Goal: Navigation & Orientation: Find specific page/section

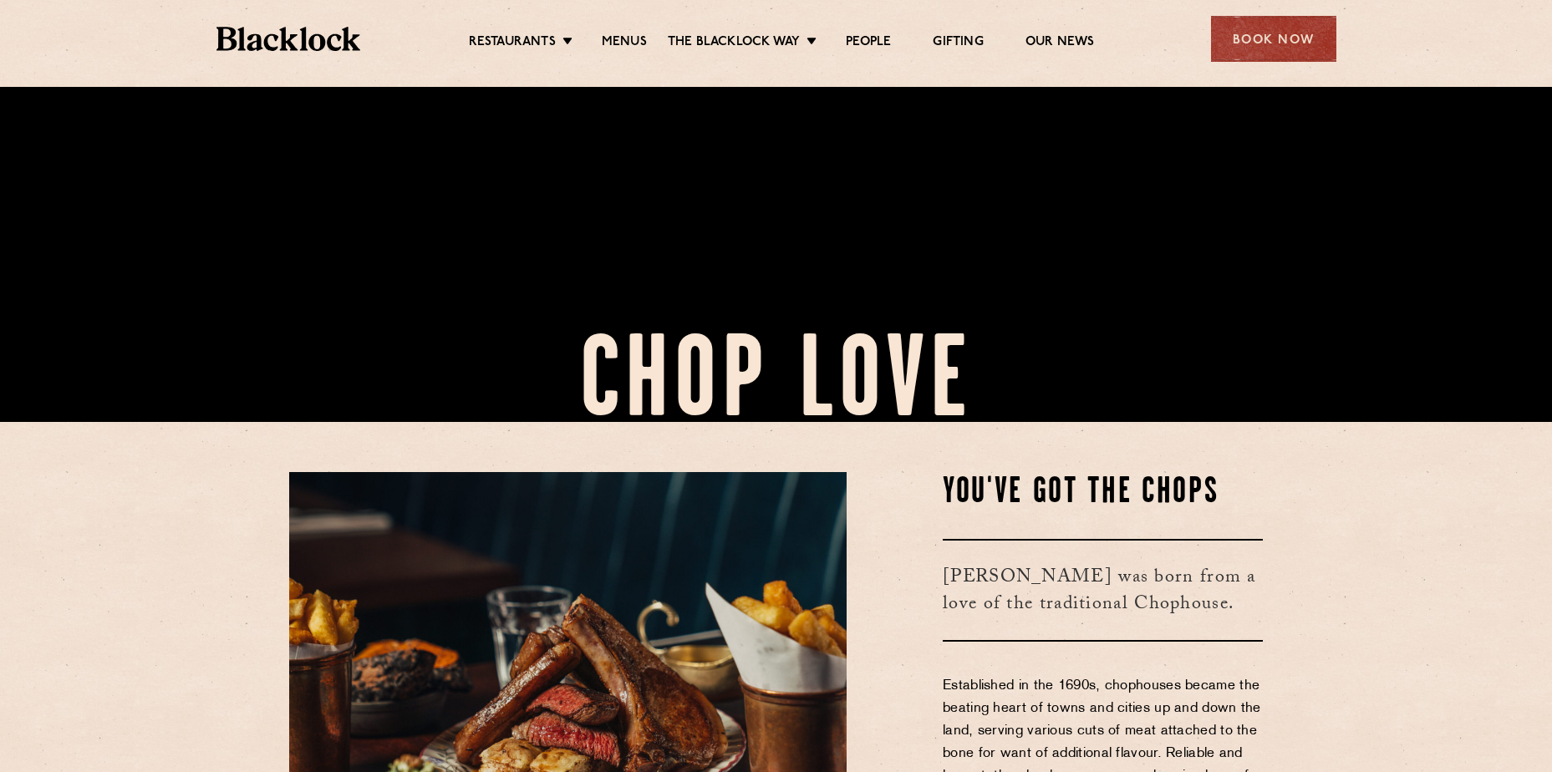
scroll to position [167, 0]
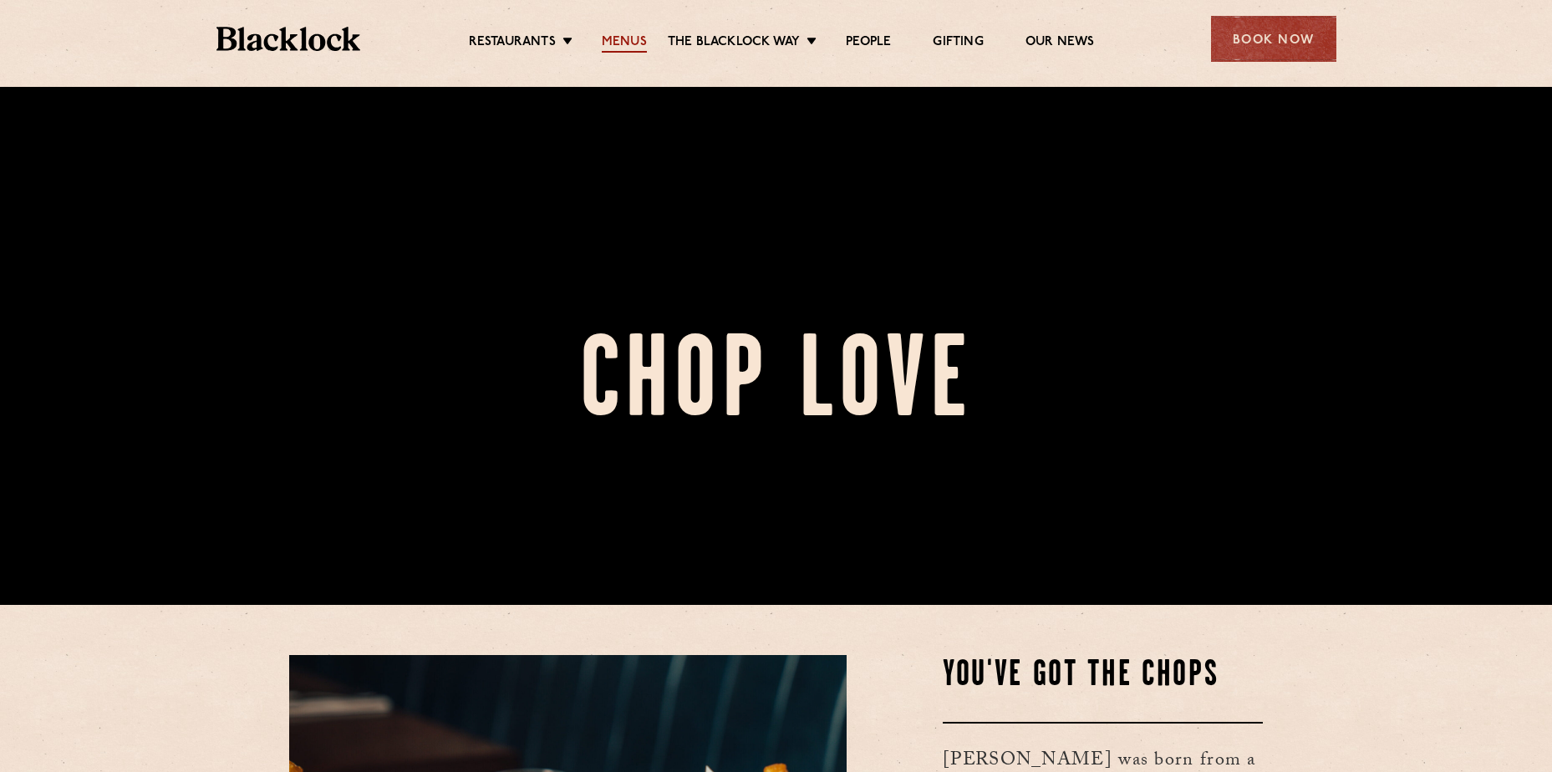
click at [634, 43] on link "Menus" at bounding box center [624, 43] width 45 height 18
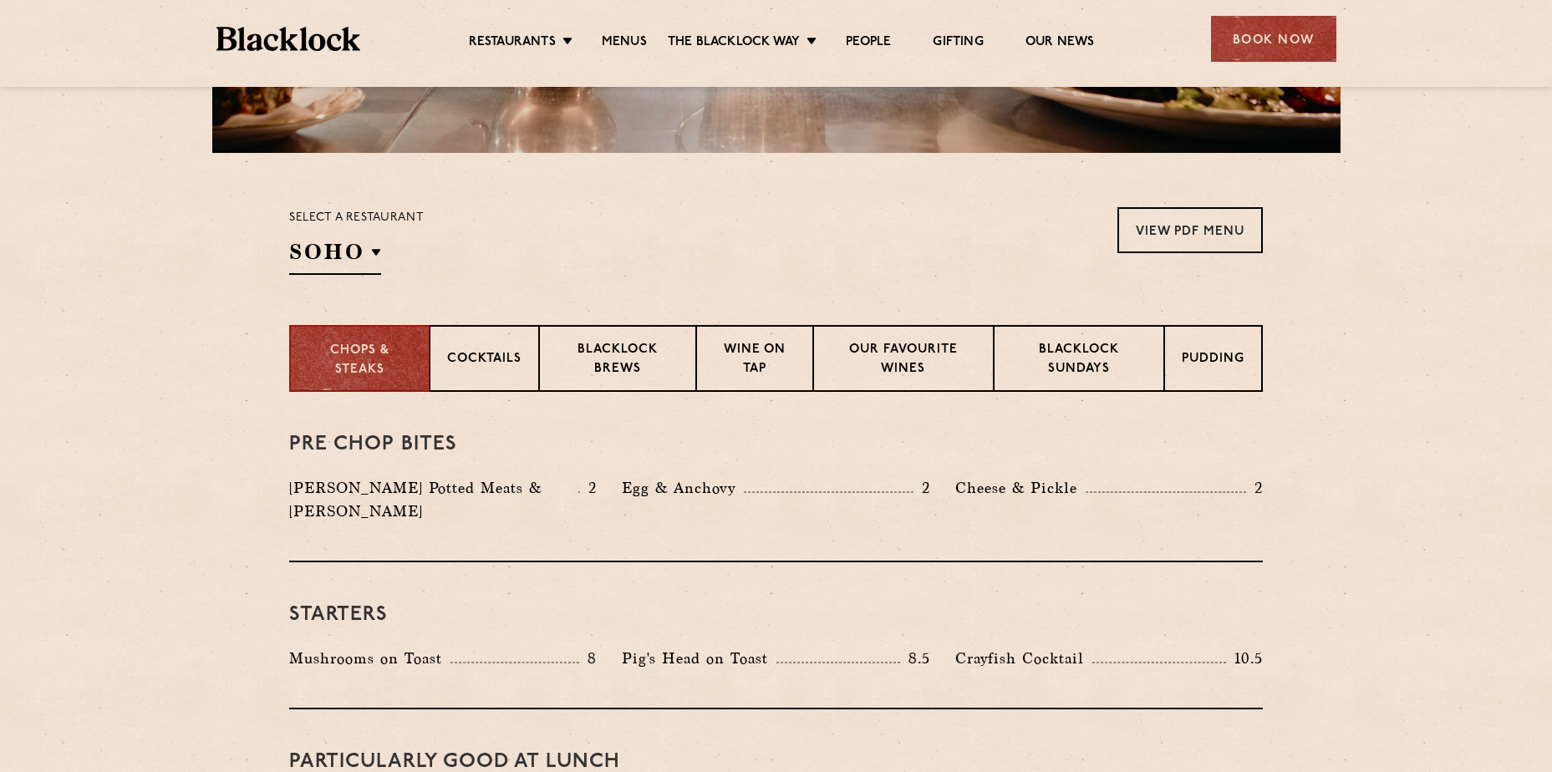
scroll to position [501, 0]
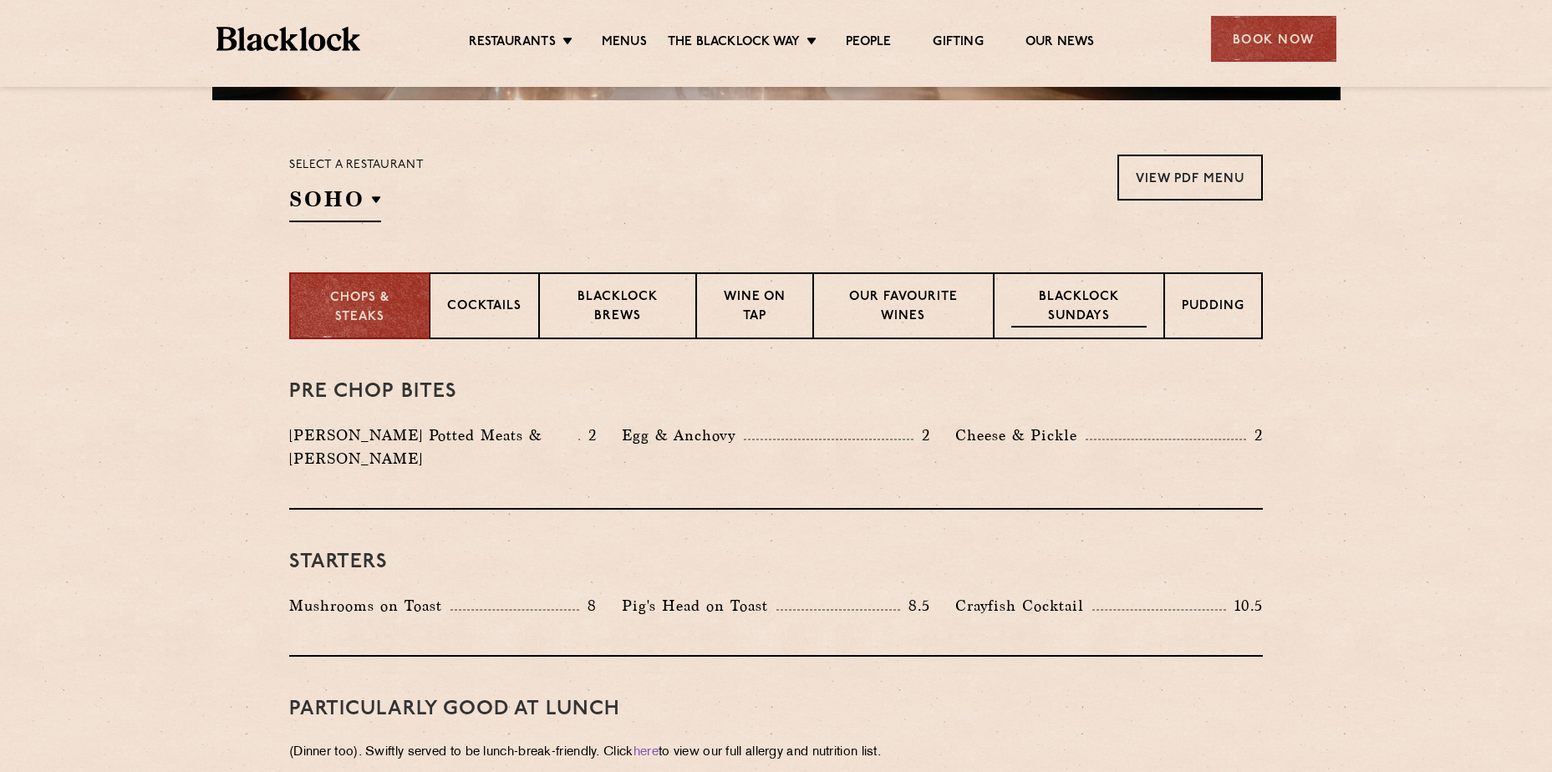
click at [1044, 315] on p "Blacklock Sundays" at bounding box center [1078, 307] width 135 height 39
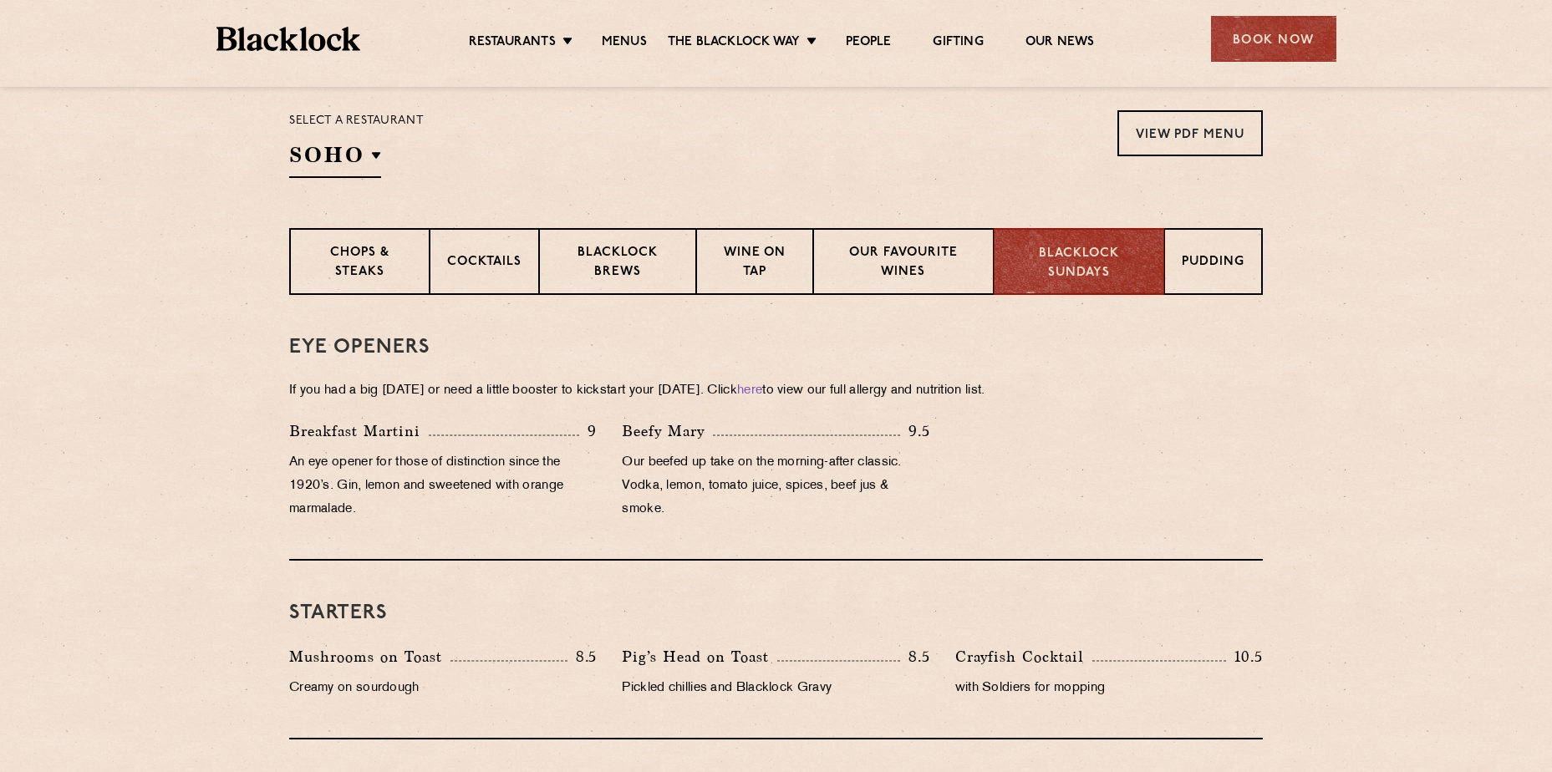
scroll to position [669, 0]
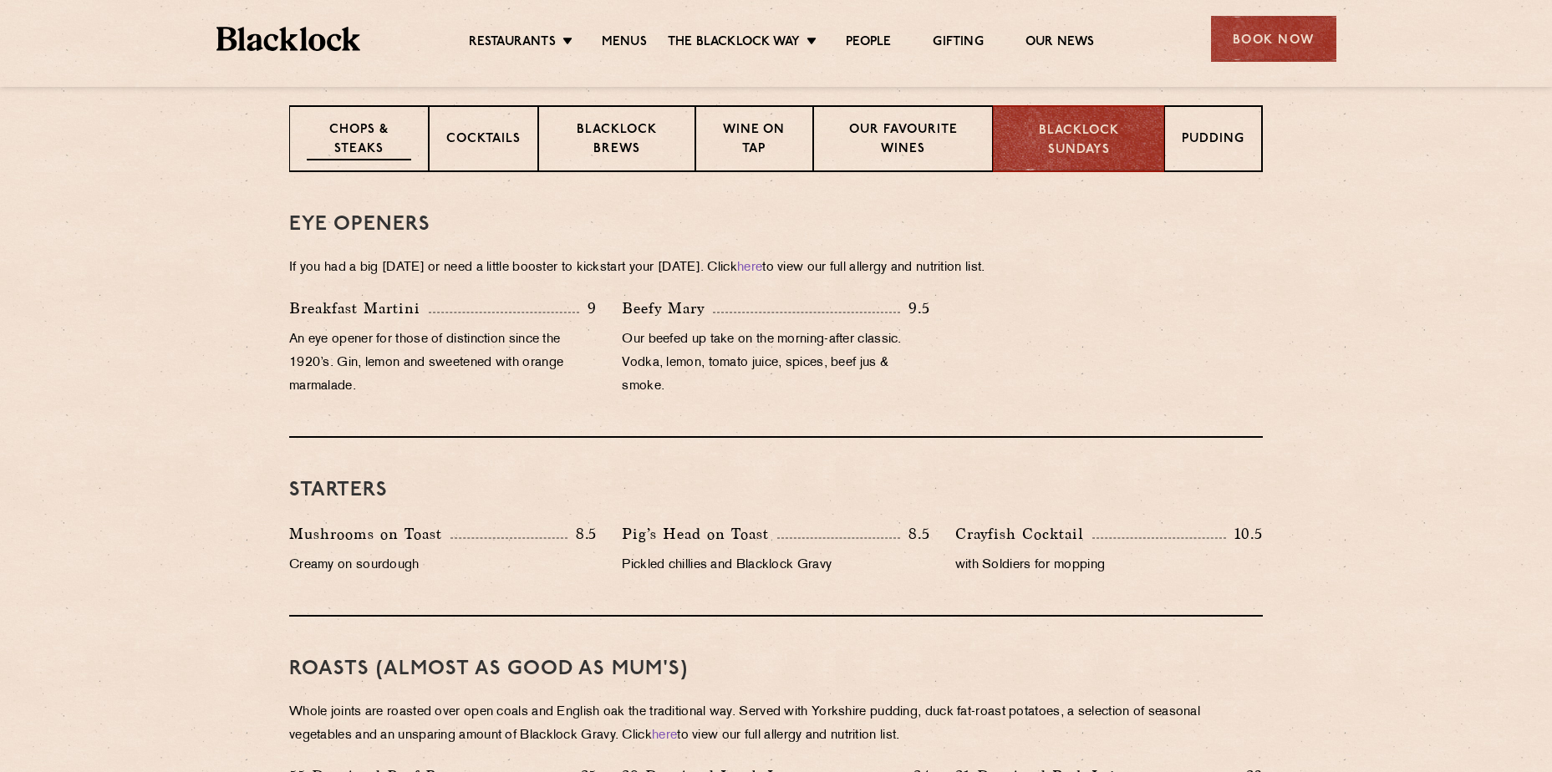
click at [337, 124] on p "Chops & Steaks" at bounding box center [359, 140] width 104 height 39
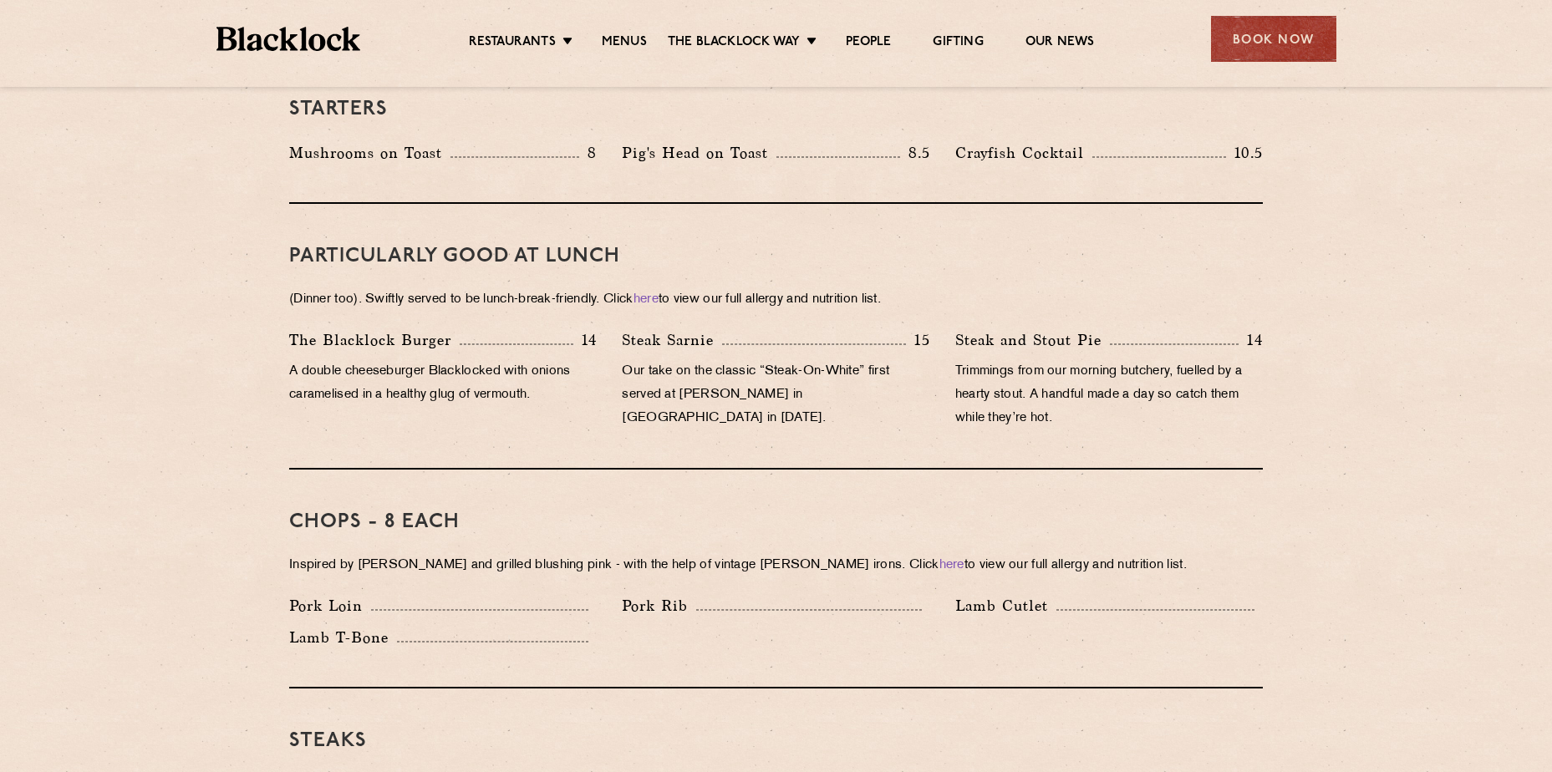
scroll to position [836, 0]
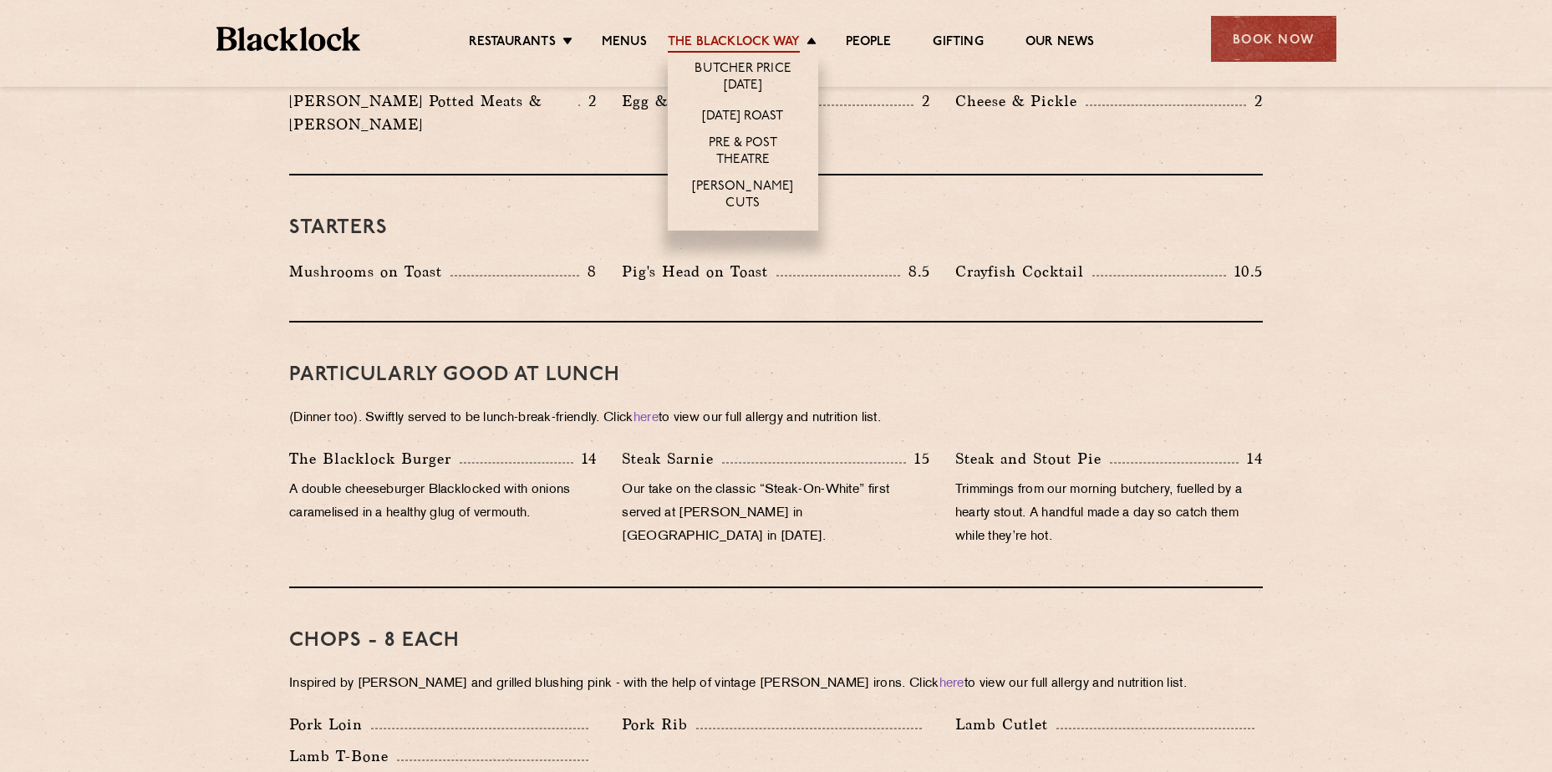
click at [745, 37] on link "The Blacklock Way" at bounding box center [734, 43] width 132 height 18
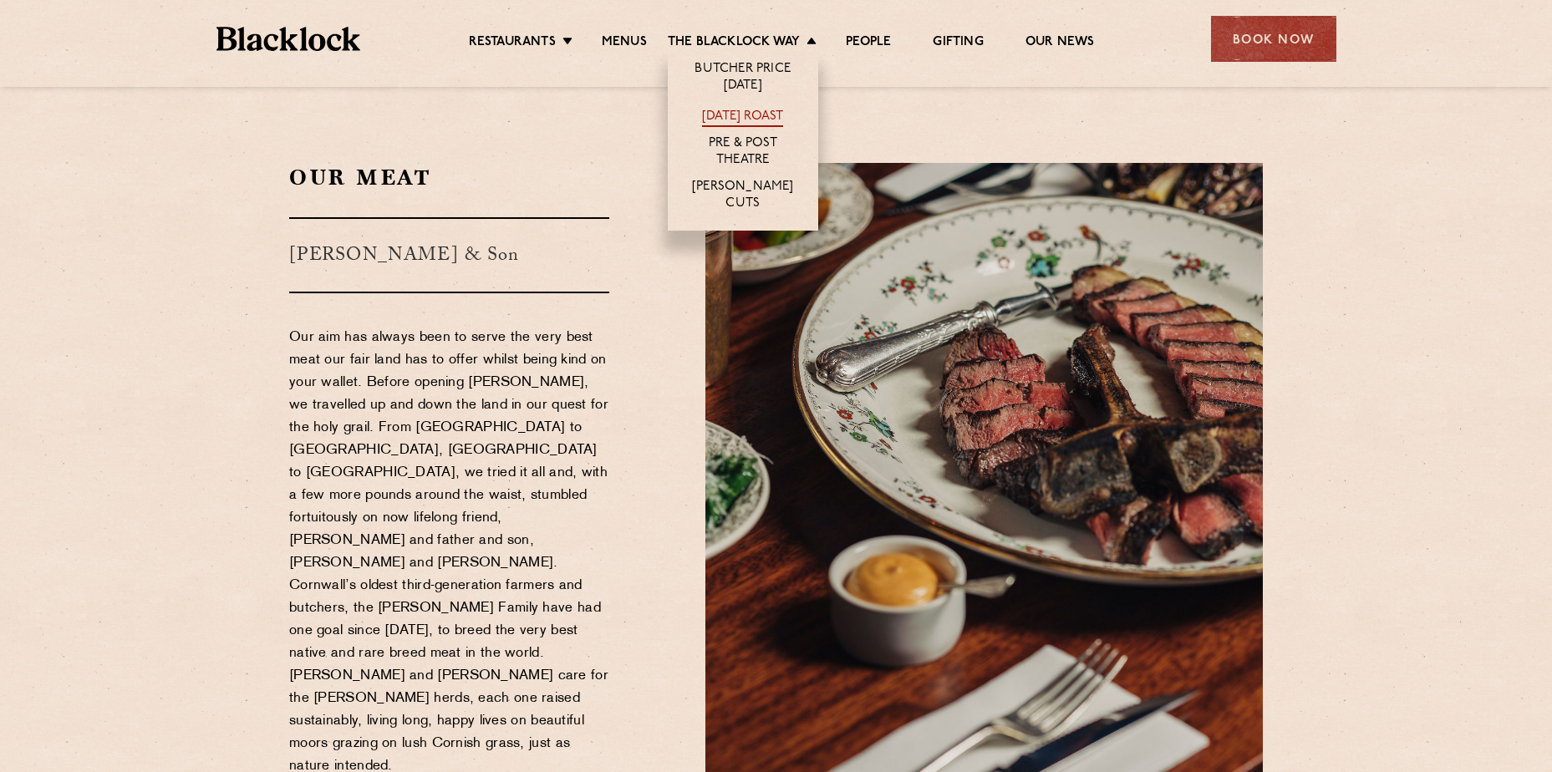
click at [753, 115] on link "[DATE] Roast" at bounding box center [742, 118] width 81 height 18
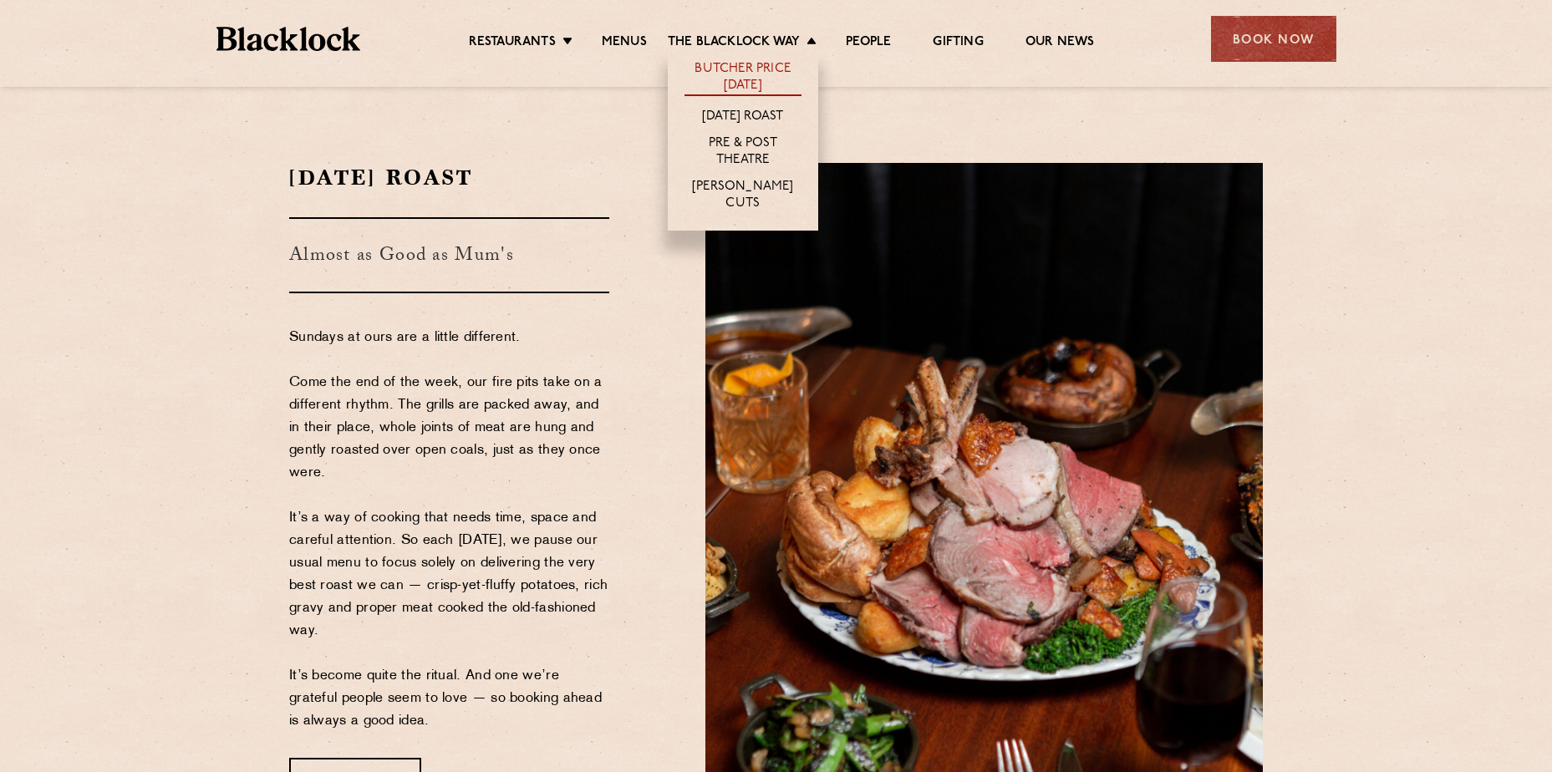
click at [771, 74] on link "Butcher Price [DATE]" at bounding box center [742, 78] width 117 height 35
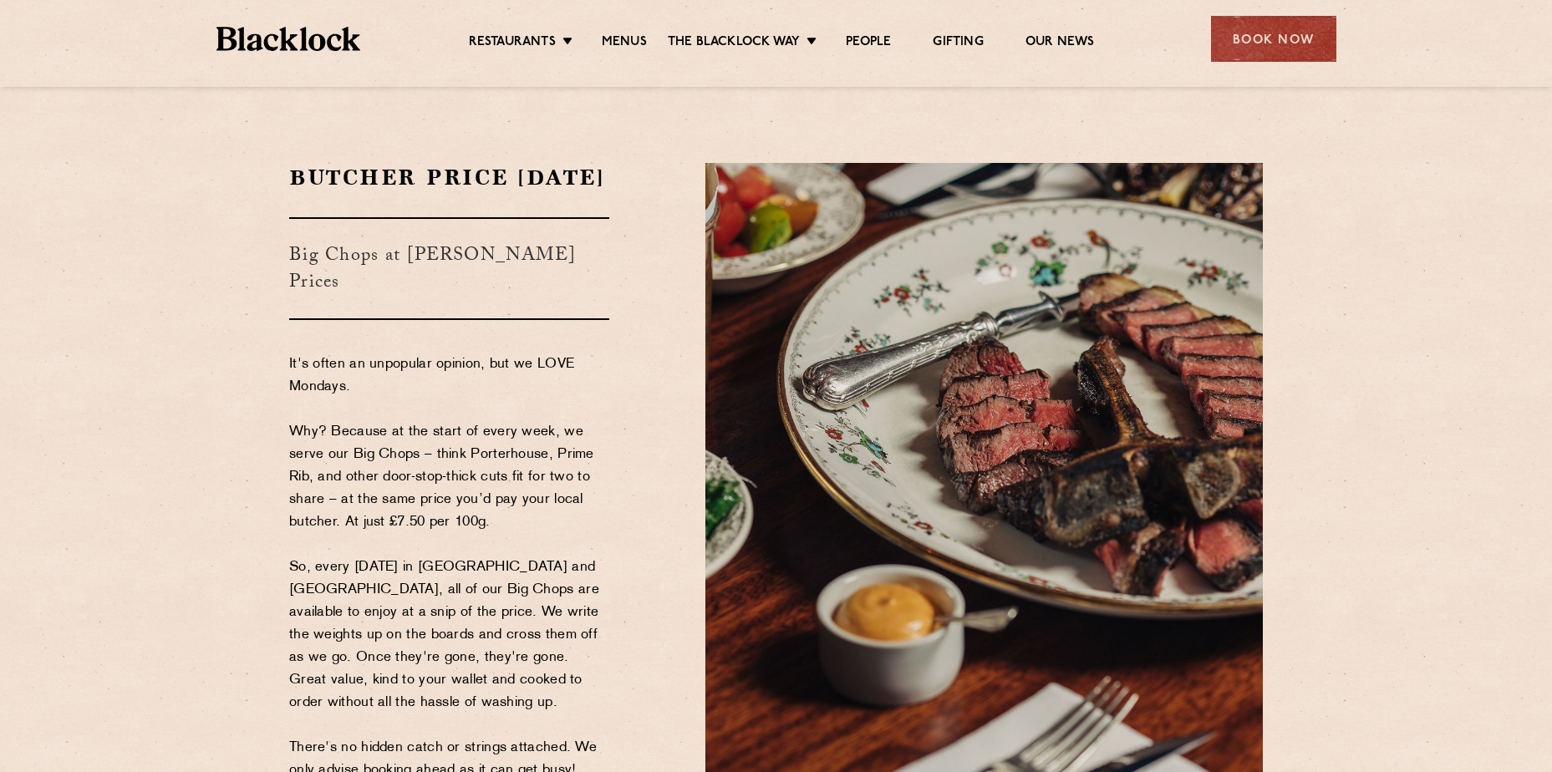
click at [304, 28] on img at bounding box center [288, 39] width 145 height 24
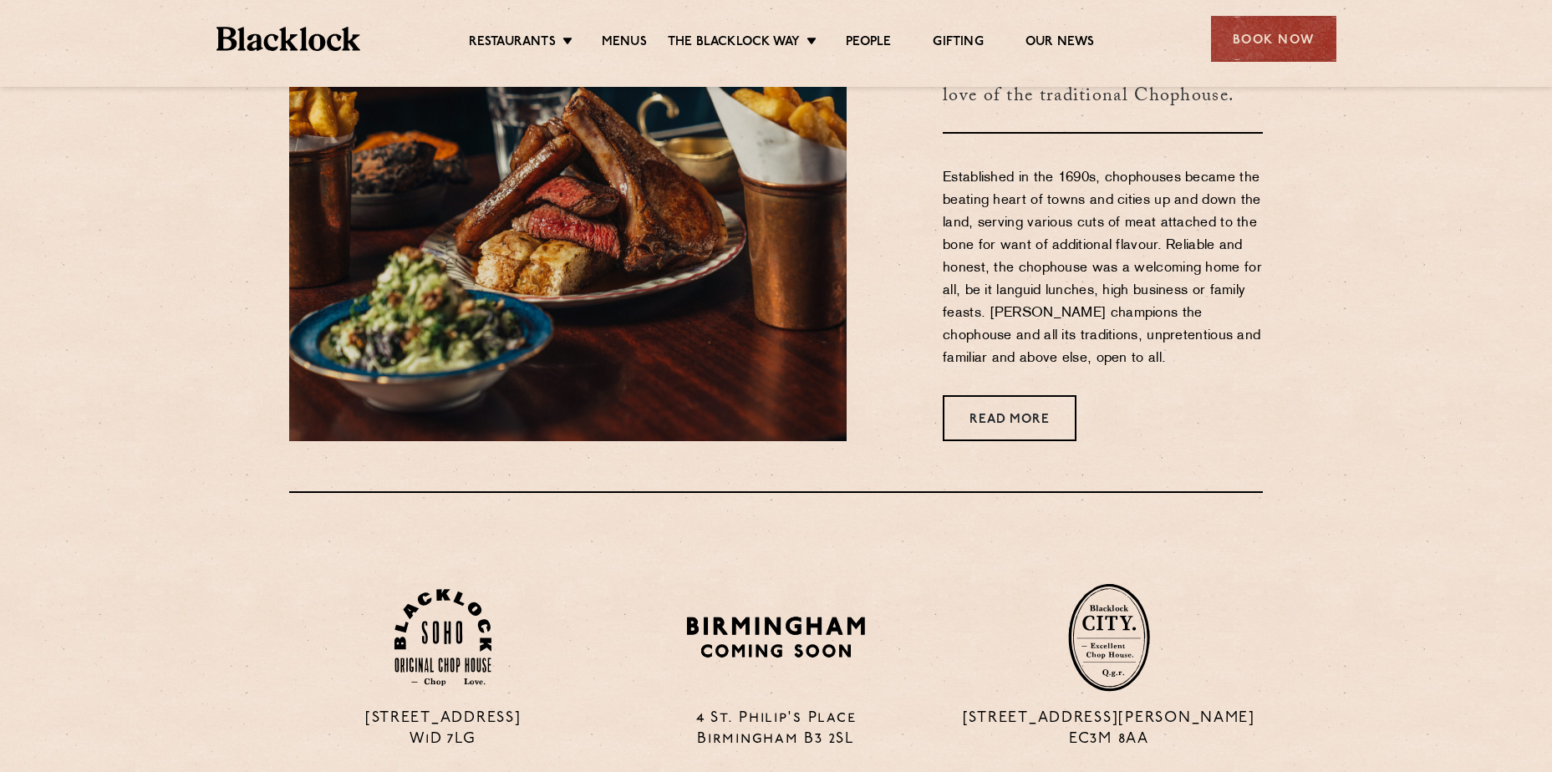
scroll to position [669, 0]
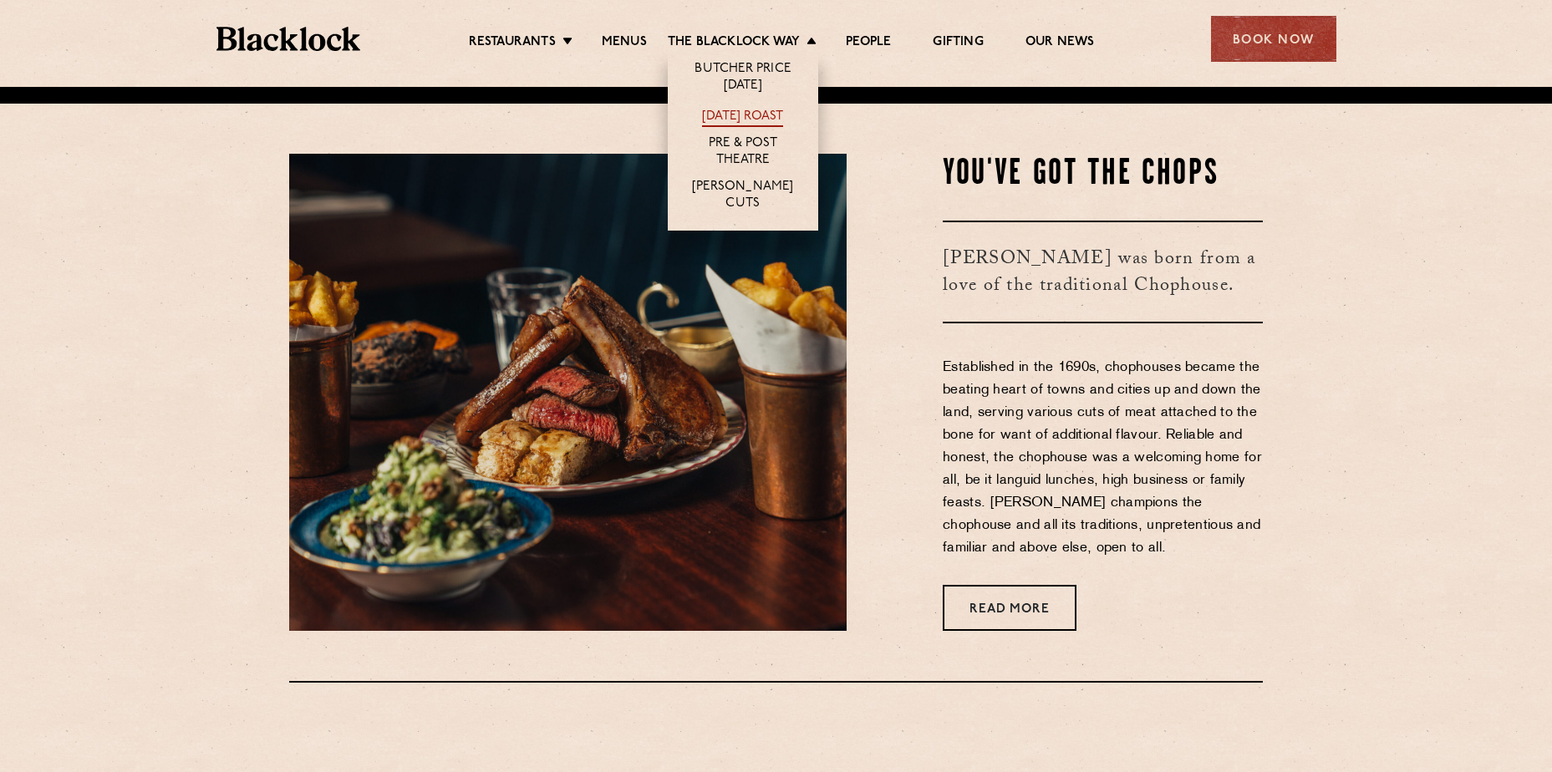
click at [762, 119] on link "[DATE] Roast" at bounding box center [742, 118] width 81 height 18
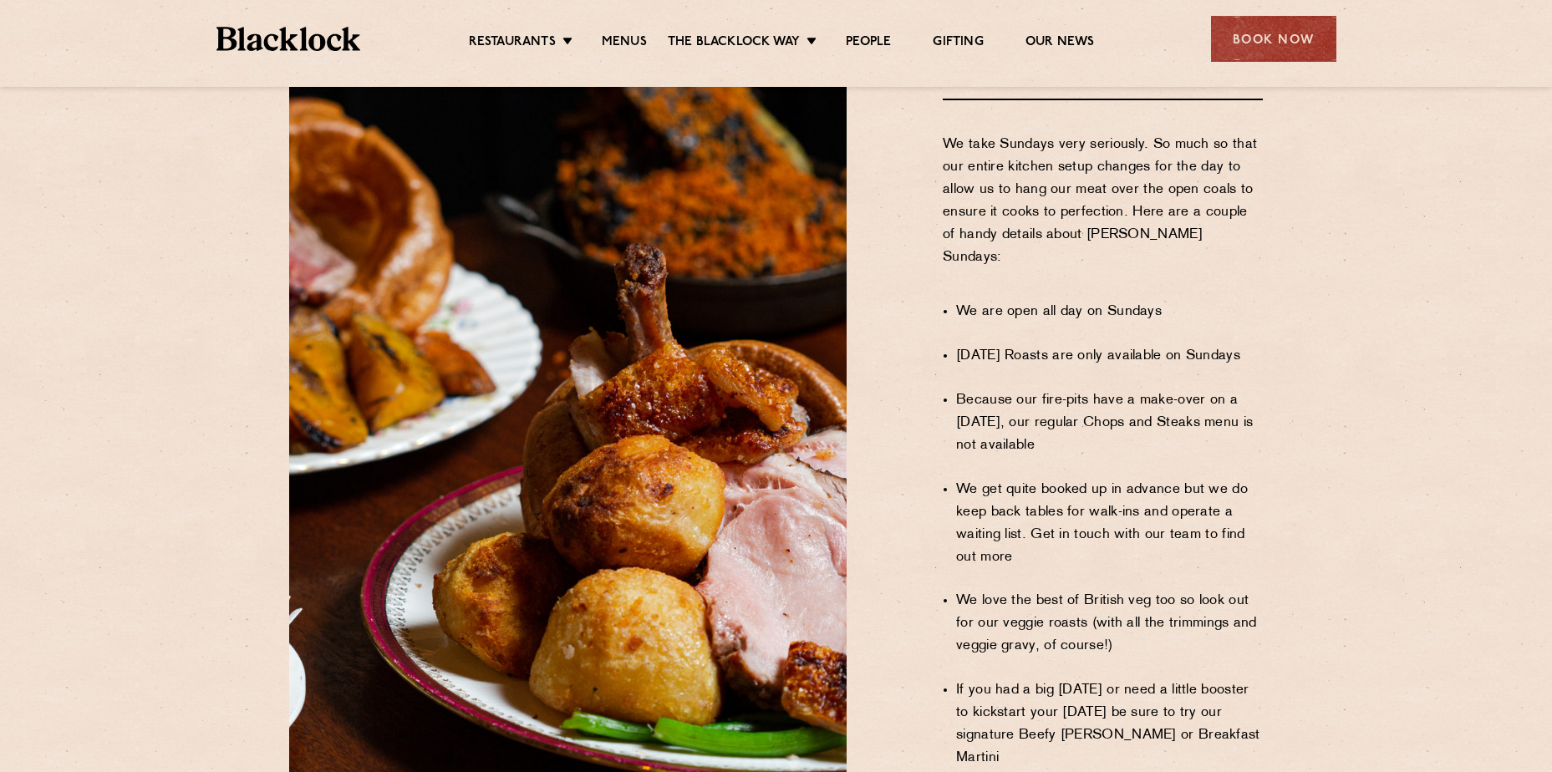
scroll to position [1003, 0]
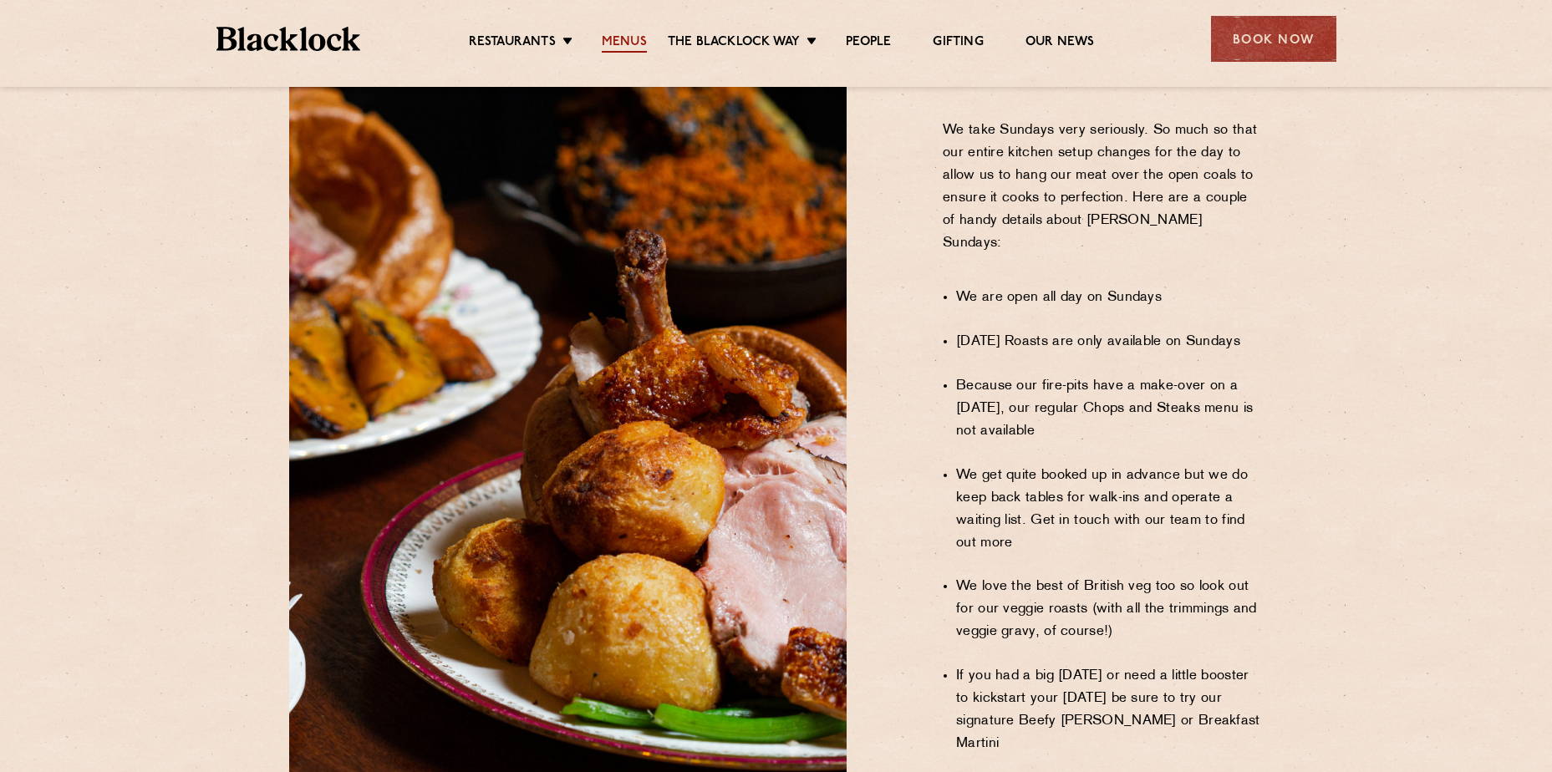
click at [617, 41] on link "Menus" at bounding box center [624, 43] width 45 height 18
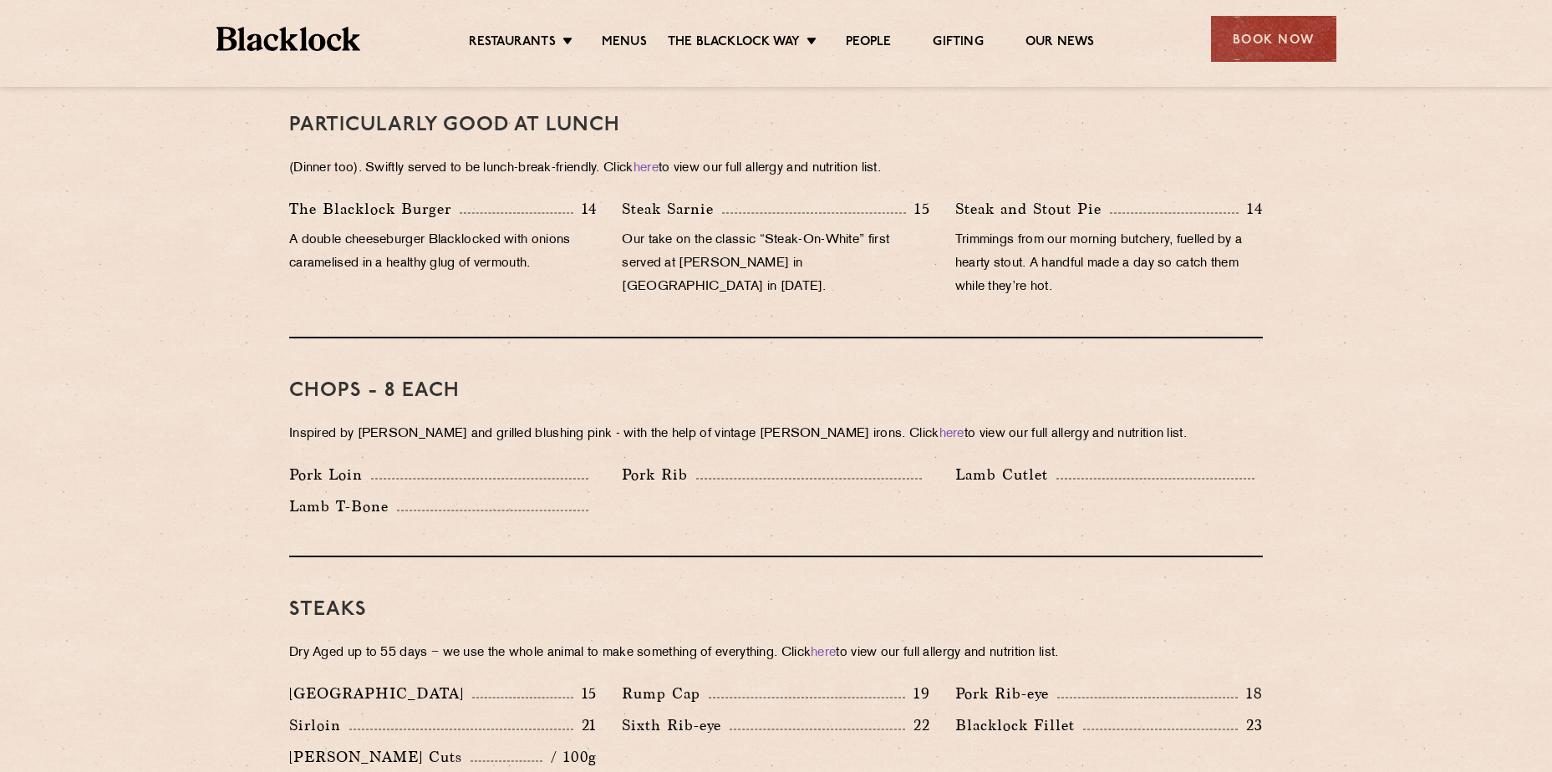
scroll to position [1086, 0]
